Goal: Task Accomplishment & Management: Complete application form

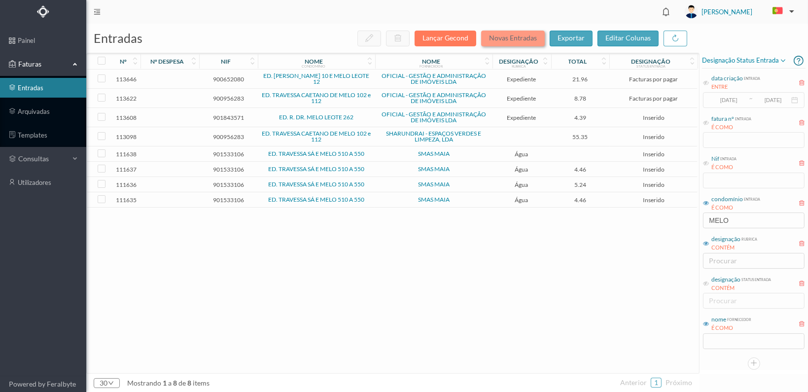
click at [517, 37] on button "Novas Entradas" at bounding box center [513, 39] width 64 height 16
click at [509, 39] on button "Novas Entradas" at bounding box center [513, 39] width 64 height 16
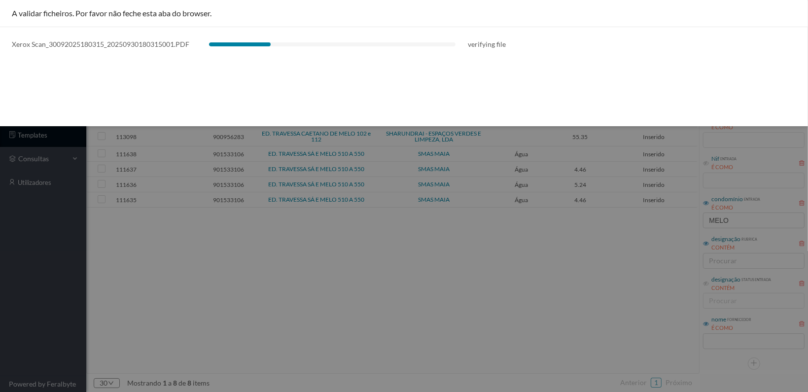
drag, startPoint x: 745, startPoint y: 221, endPoint x: 721, endPoint y: 221, distance: 24.6
click at [721, 221] on div at bounding box center [404, 196] width 808 height 392
drag, startPoint x: 367, startPoint y: 273, endPoint x: 416, endPoint y: 257, distance: 51.3
click at [368, 273] on div at bounding box center [404, 196] width 808 height 392
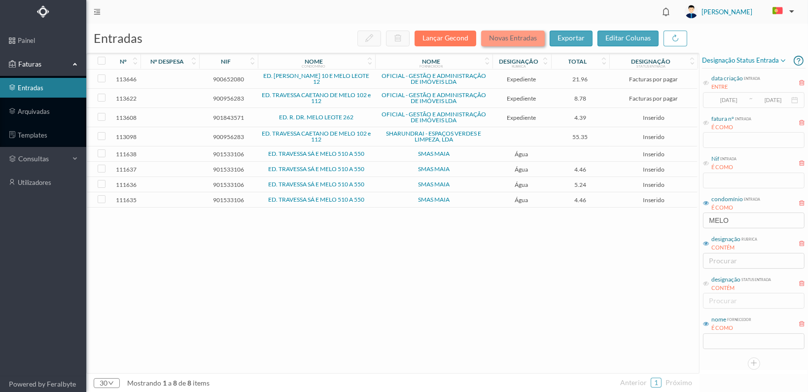
click at [515, 37] on button "Novas Entradas" at bounding box center [513, 39] width 64 height 16
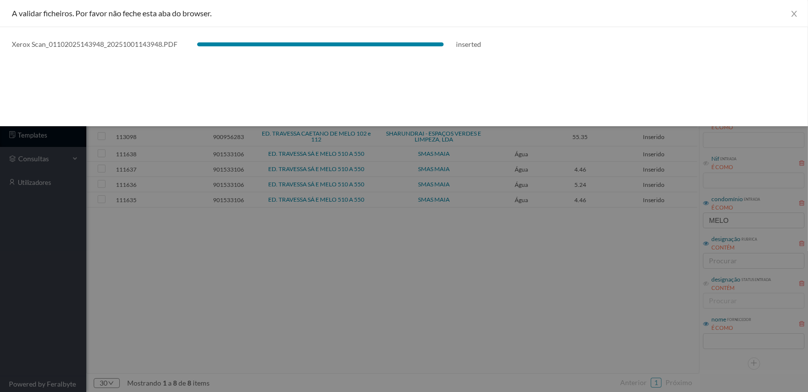
click at [403, 270] on div at bounding box center [404, 196] width 808 height 392
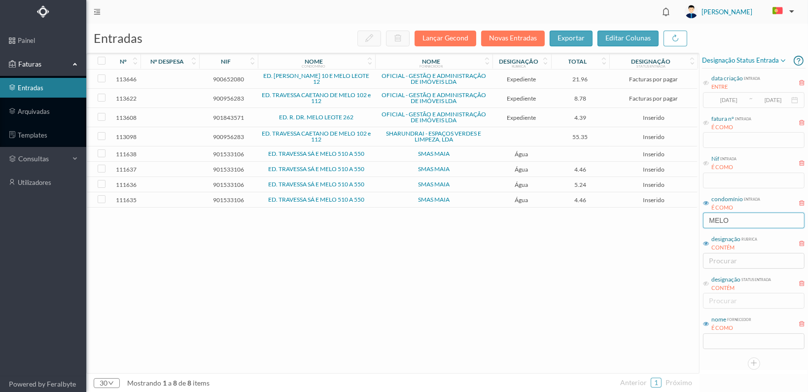
drag, startPoint x: 735, startPoint y: 217, endPoint x: 686, endPoint y: 218, distance: 49.3
click at [687, 218] on div "entradas Lançar Gecond Novas Entradas exportar editar colunas nº nº despesa nif…" at bounding box center [447, 208] width 722 height 368
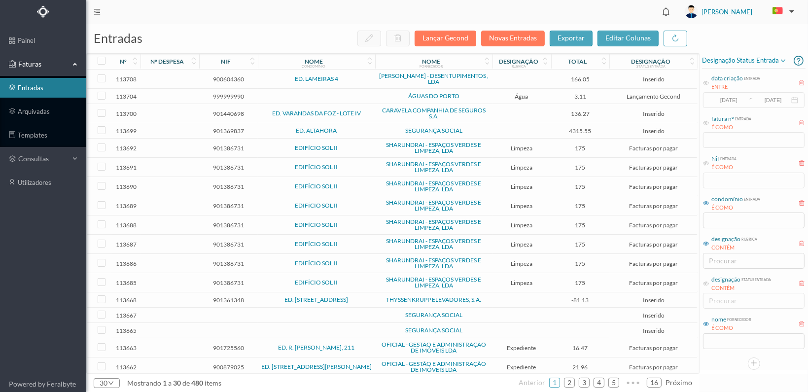
click at [223, 79] on span "900604360" at bounding box center [229, 78] width 54 height 7
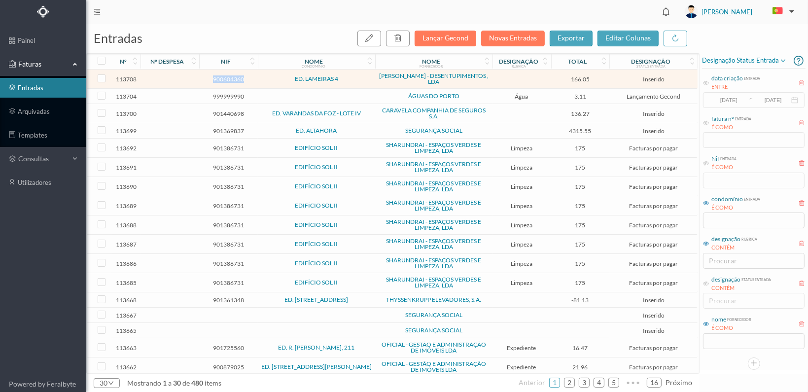
click at [223, 79] on span "900604360" at bounding box center [229, 78] width 54 height 7
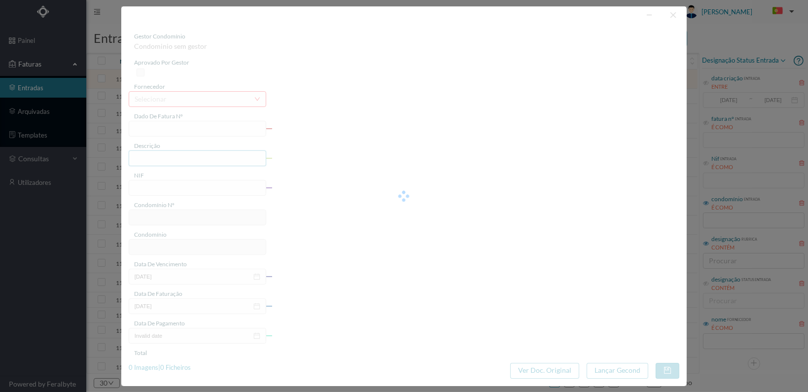
type input "FT 2025/257"
type input "oc ATE” Serviços de Limpeza."
type input "900604360"
type input "[DATE]"
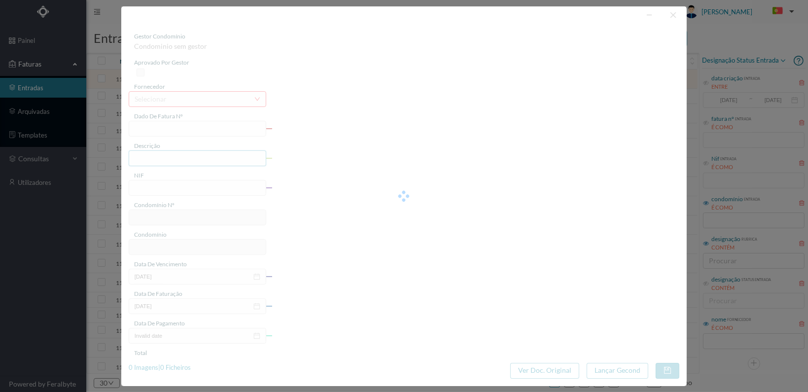
type input "[DATE]"
type input "166.05"
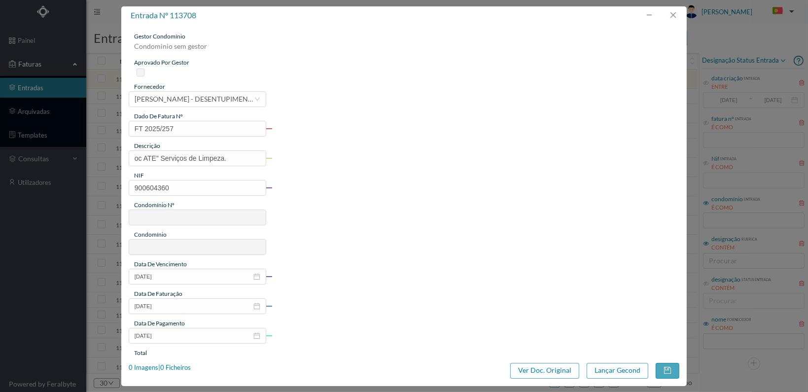
type input "109"
type input "ED. LAMEIRAS 4"
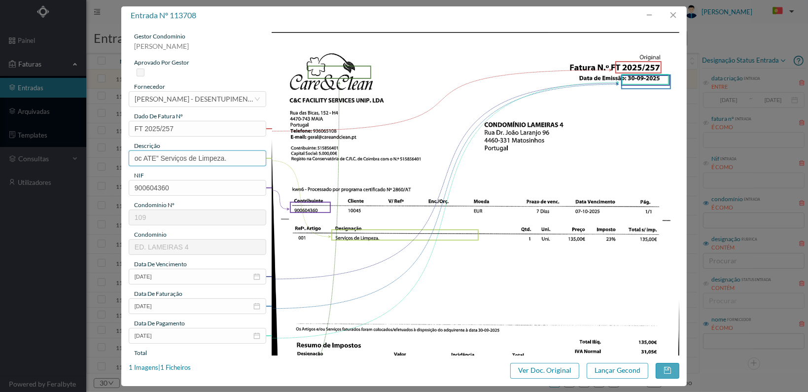
drag, startPoint x: 160, startPoint y: 156, endPoint x: 124, endPoint y: 160, distance: 35.7
click at [124, 160] on div "gestor condomínio [PERSON_NAME] aprovado por gestor fornecedor selecionar [PERS…" at bounding box center [403, 190] width 565 height 331
click at [213, 158] on input "Serviços de Limpeza." at bounding box center [198, 158] width 138 height 16
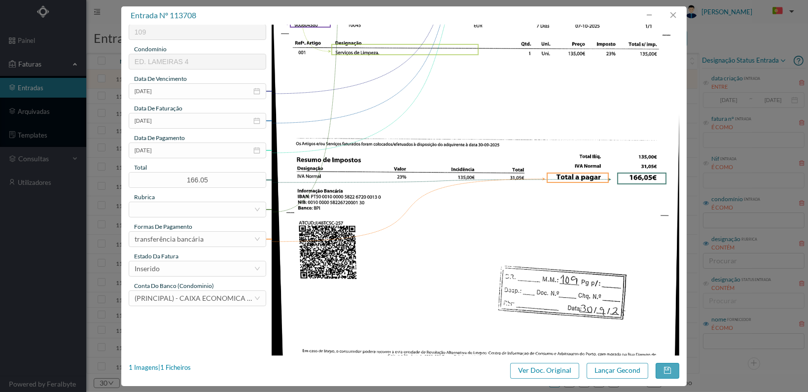
scroll to position [197, 0]
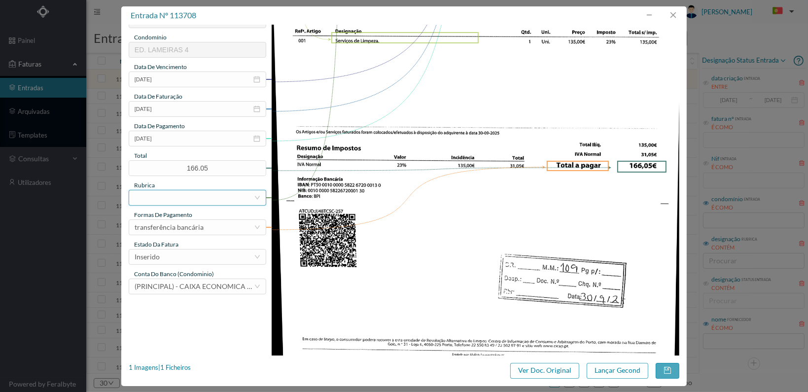
type input "Serviços de Limpeza [DATE]"
click at [205, 197] on div at bounding box center [194, 197] width 119 height 15
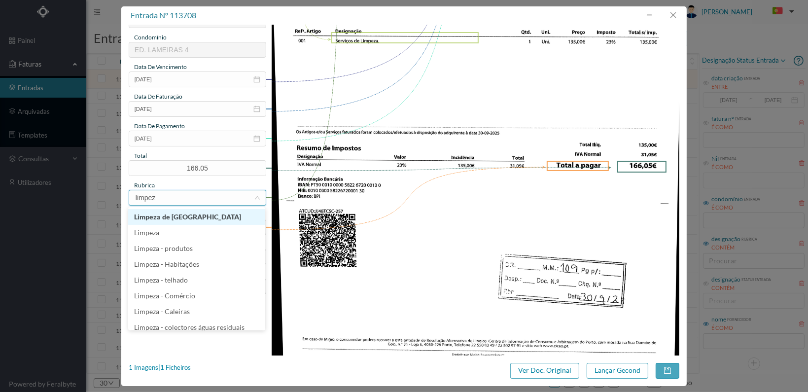
type input "limpeza"
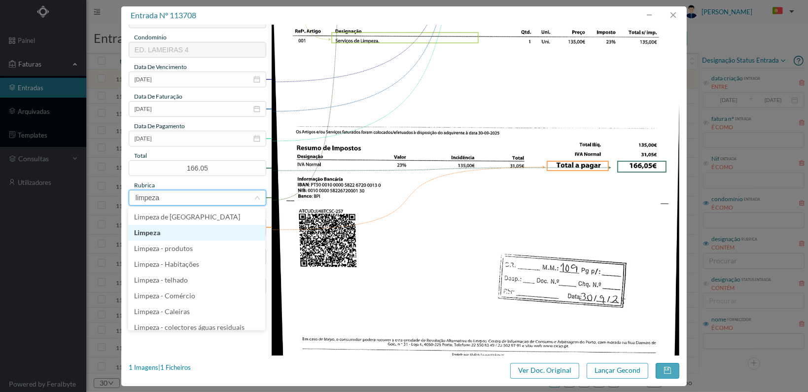
click at [168, 232] on li "Limpeza" at bounding box center [196, 233] width 137 height 16
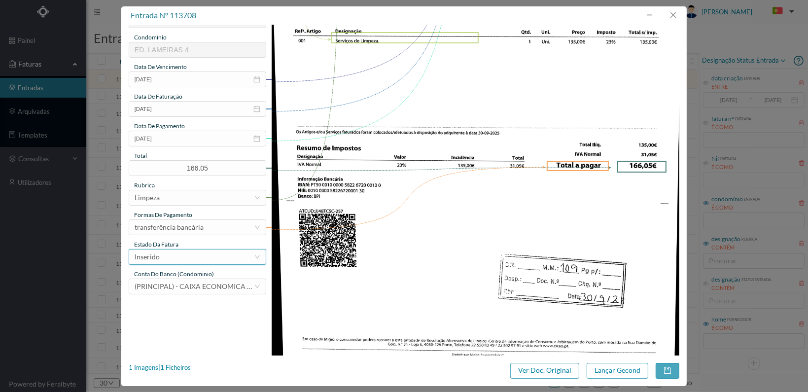
click at [217, 254] on div "Inserido" at bounding box center [194, 256] width 119 height 15
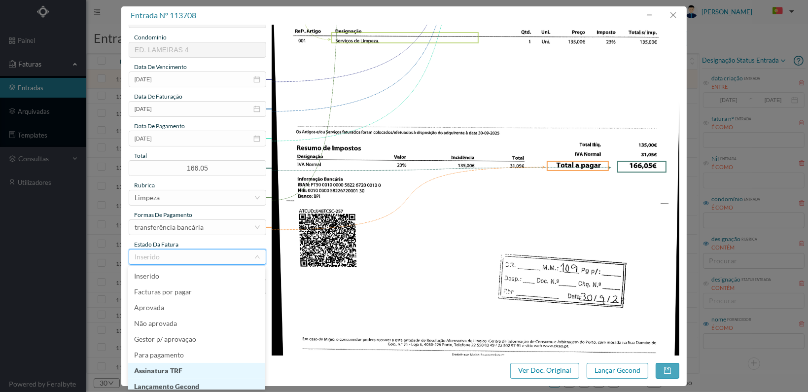
scroll to position [5, 0]
click at [199, 379] on li "Lançamento Gecond" at bounding box center [196, 382] width 137 height 16
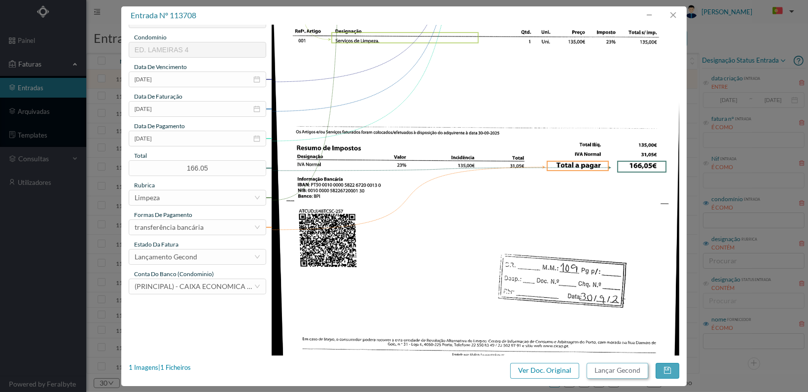
click at [620, 369] on button "Lançar Gecond" at bounding box center [618, 371] width 62 height 16
